Goal: Find specific page/section

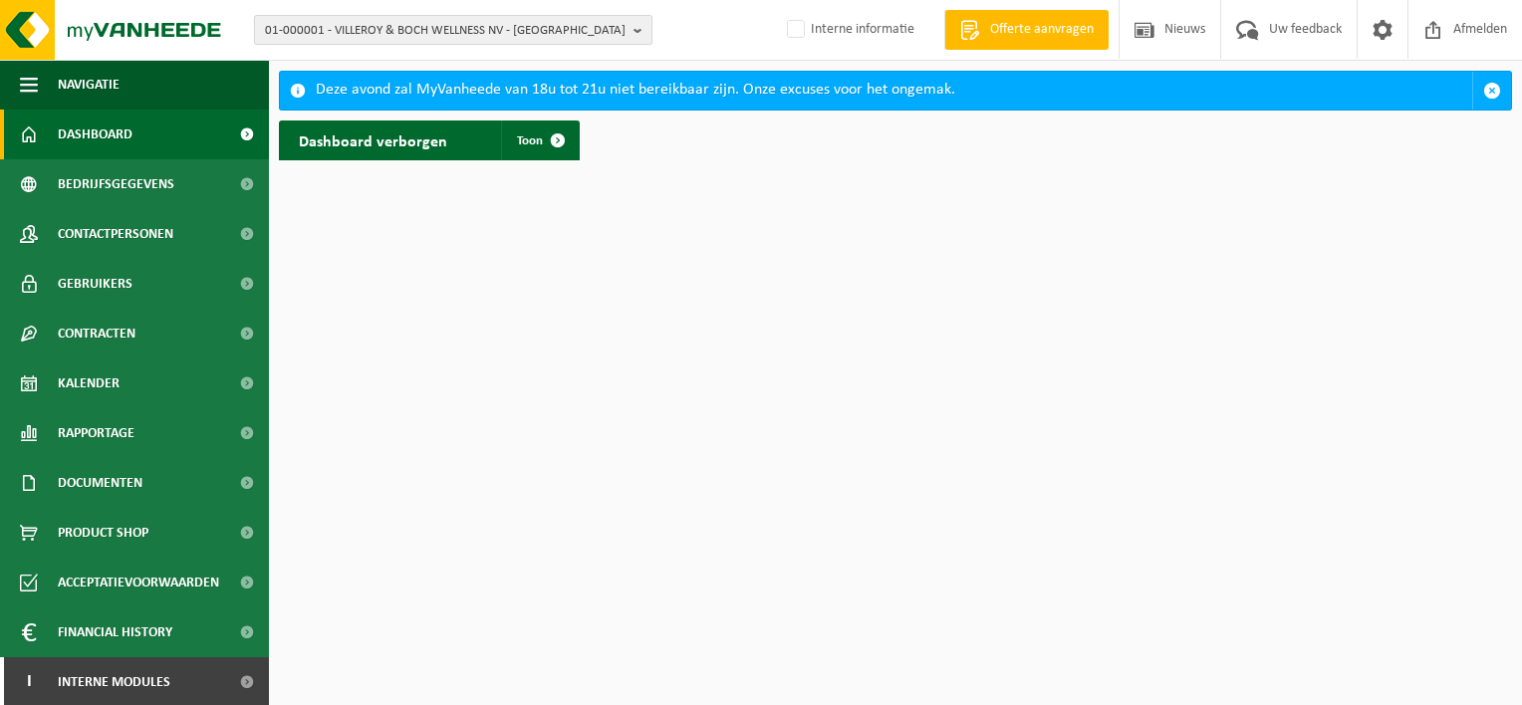
click at [471, 19] on span "01-000001 - VILLEROY & BOCH WELLNESS NV - [GEOGRAPHIC_DATA]" at bounding box center [445, 31] width 360 height 30
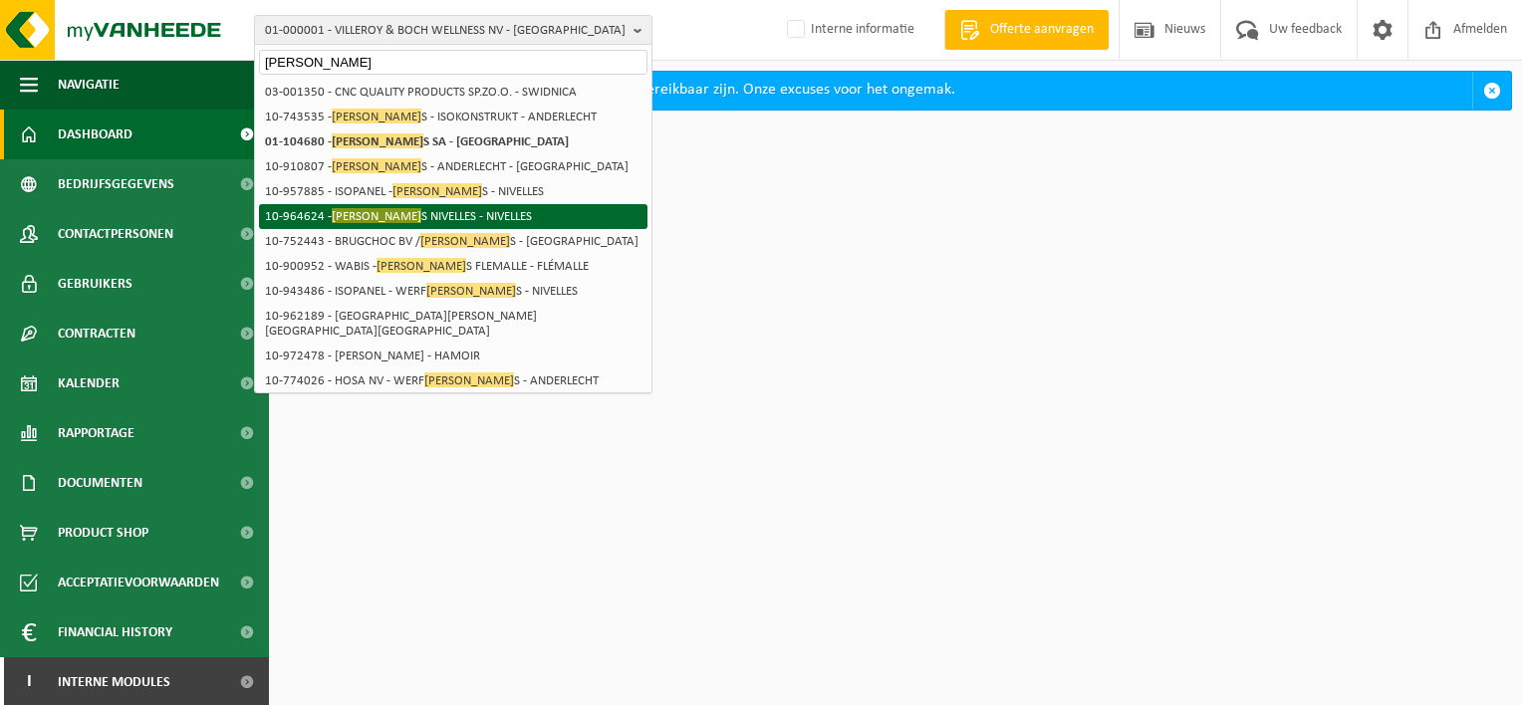
type input "[PERSON_NAME]"
click at [423, 221] on li "10-964624 - [PERSON_NAME] S NIVELLES - NIVELLES" at bounding box center [453, 216] width 388 height 25
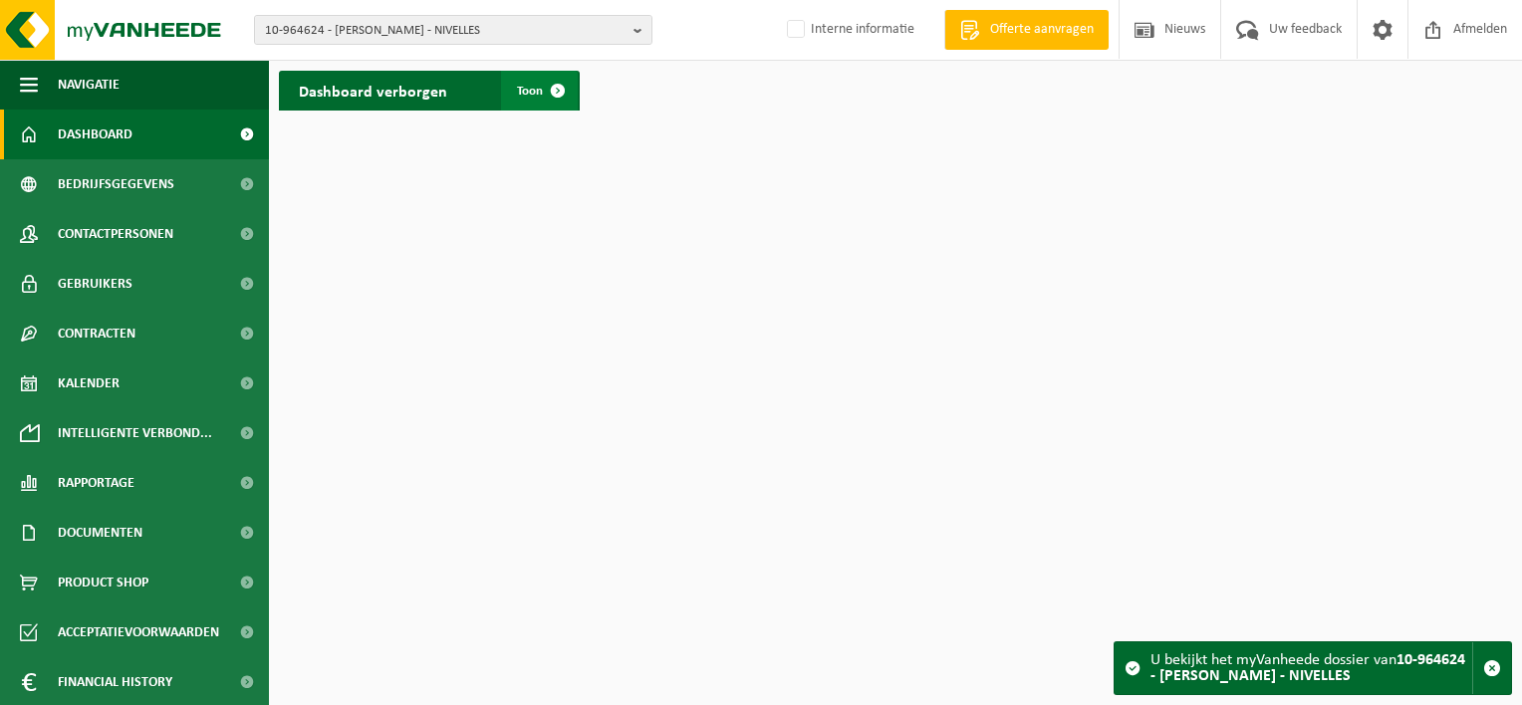
click at [556, 93] on span at bounding box center [558, 91] width 40 height 40
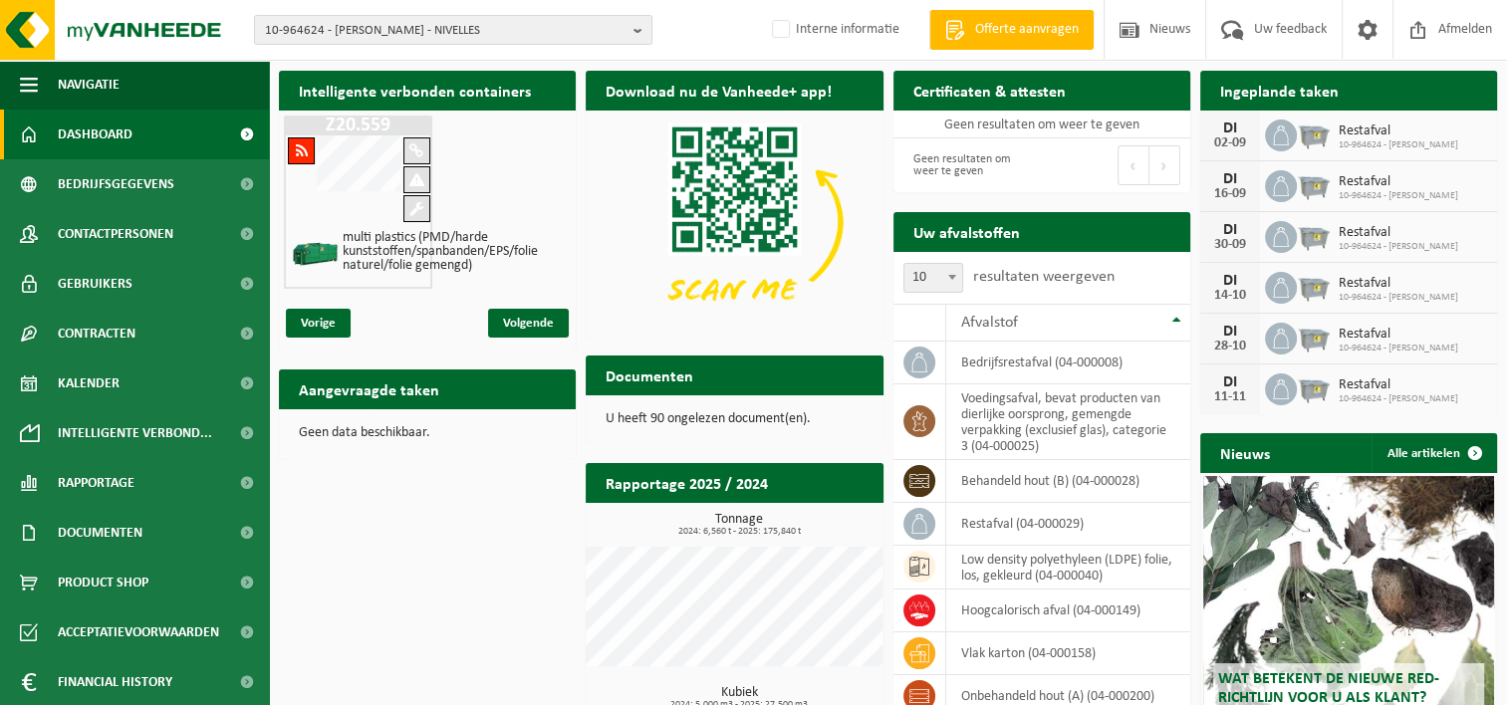
click at [356, 592] on div "Intelligente verbonden containers Z20.559 multi plastics (PMD/harde kunststoffe…" at bounding box center [888, 484] width 1228 height 846
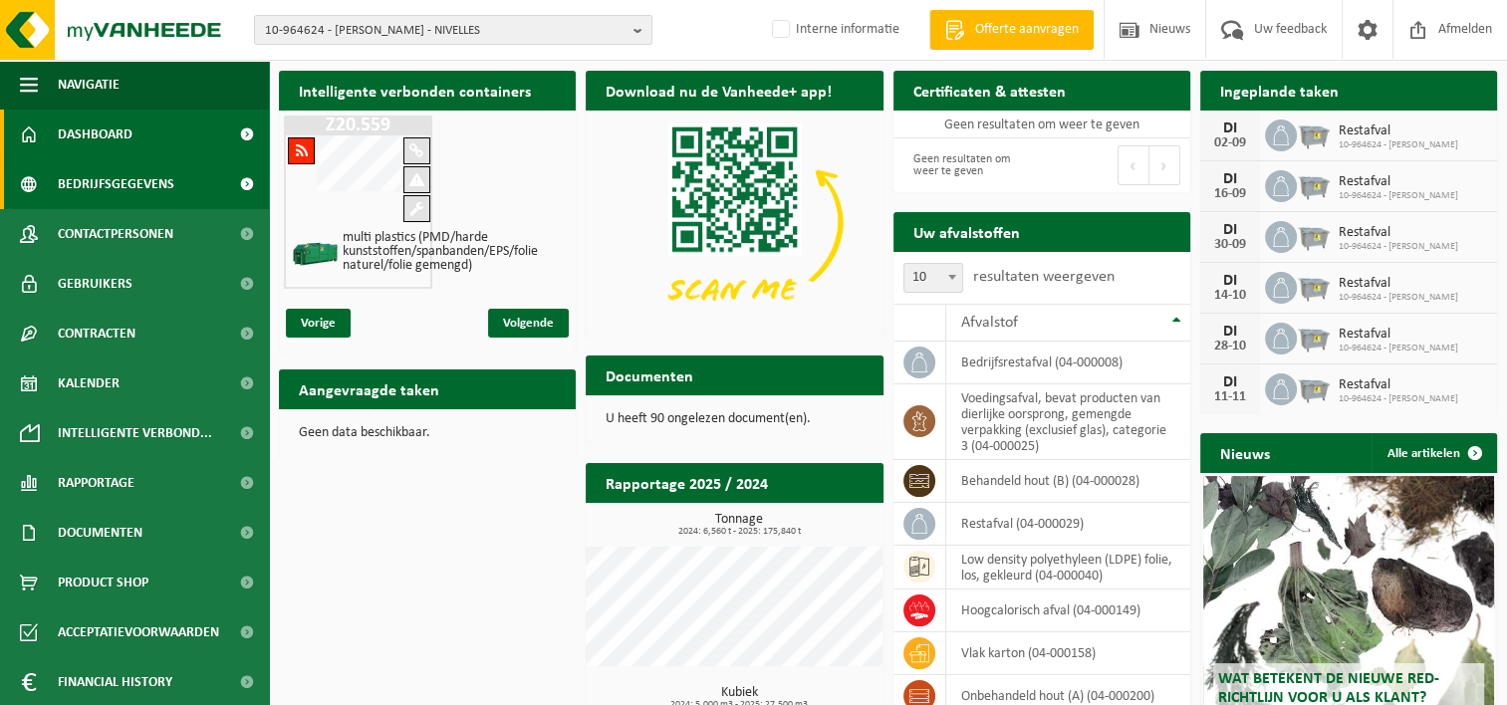
click at [131, 188] on span "Bedrijfsgegevens" at bounding box center [116, 184] width 117 height 50
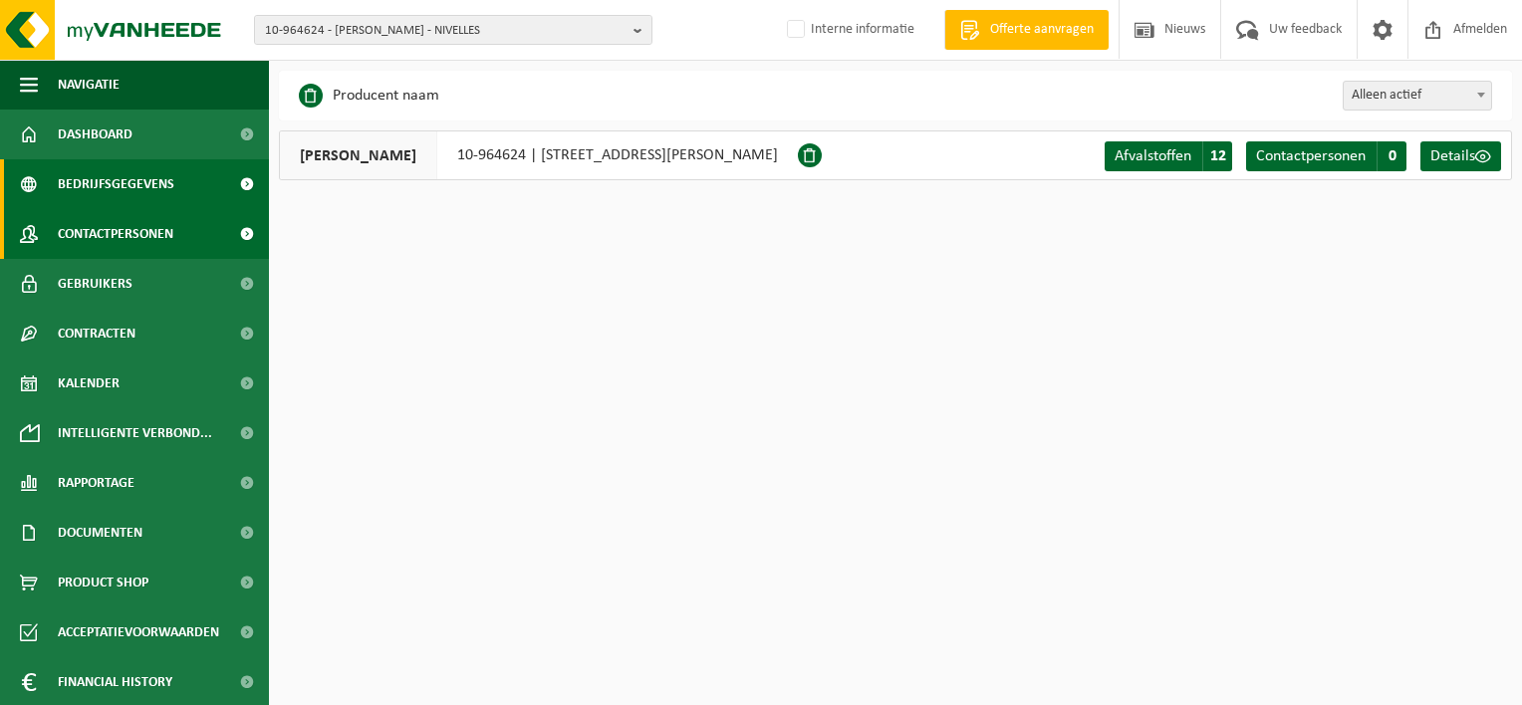
click at [122, 239] on span "Contactpersonen" at bounding box center [116, 234] width 116 height 50
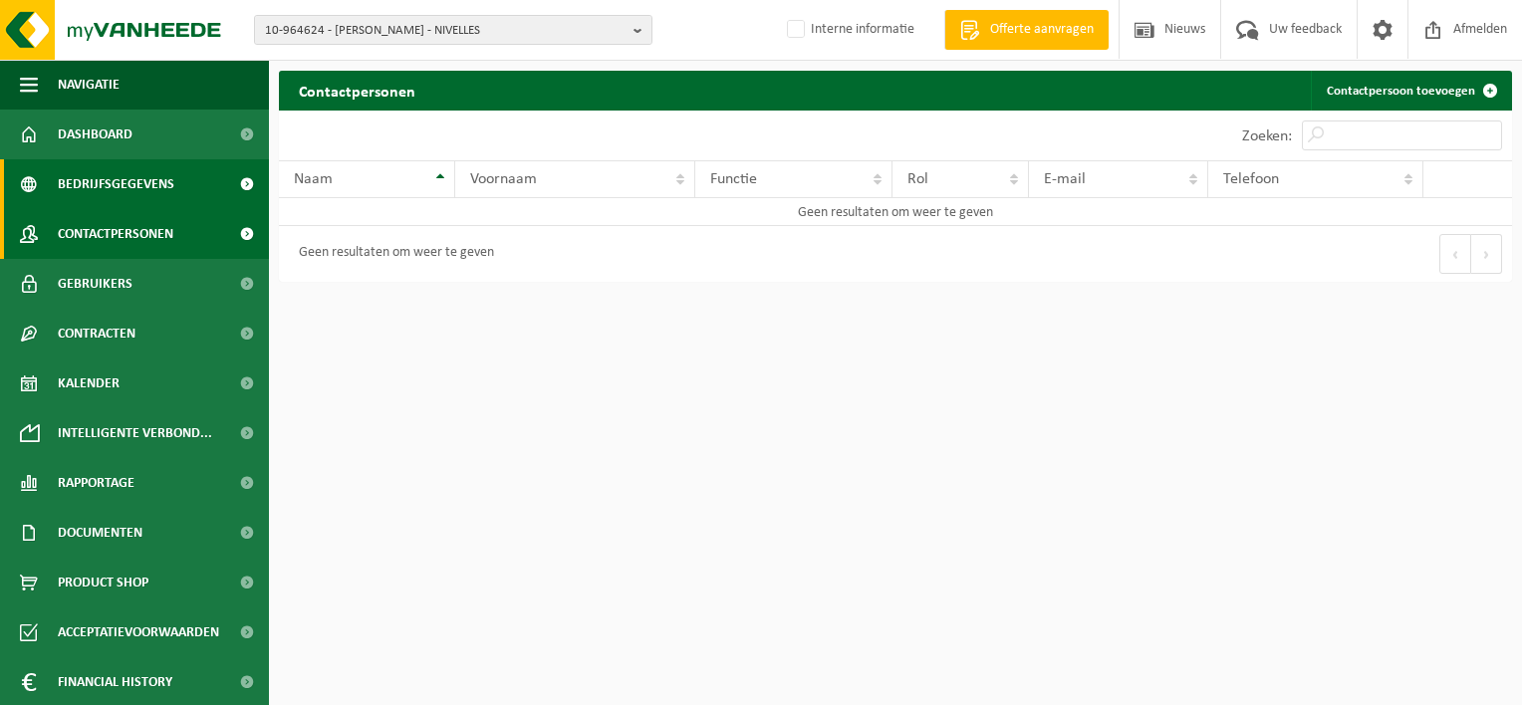
click at [120, 176] on span "Bedrijfsgegevens" at bounding box center [116, 184] width 117 height 50
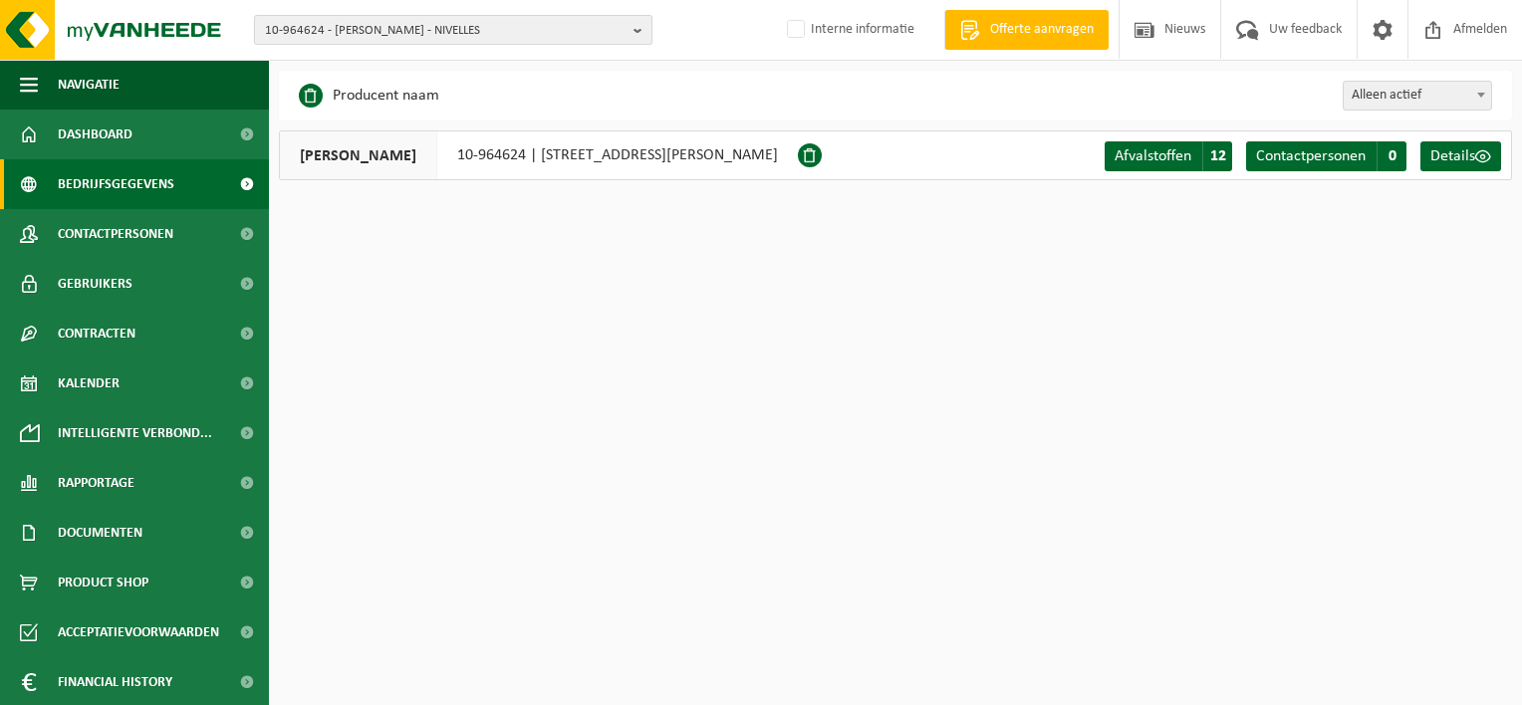
click at [364, 36] on span "10-964624 - [PERSON_NAME] - NIVELLES" at bounding box center [445, 31] width 360 height 30
